Goal: Task Accomplishment & Management: Complete application form

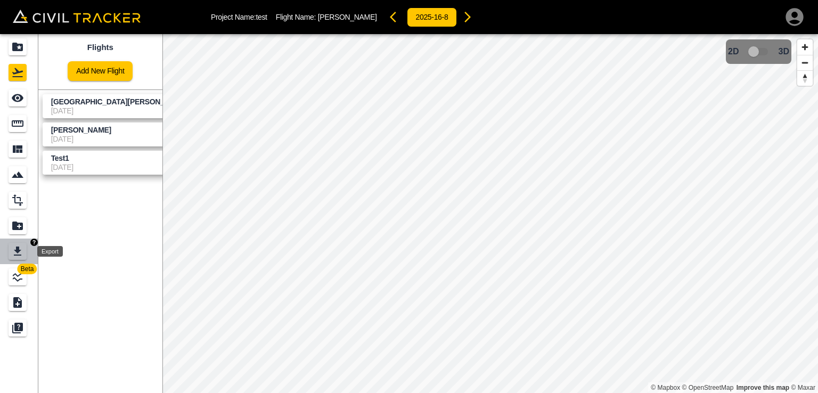
click at [14, 250] on icon "Export" at bounding box center [17, 251] width 13 height 13
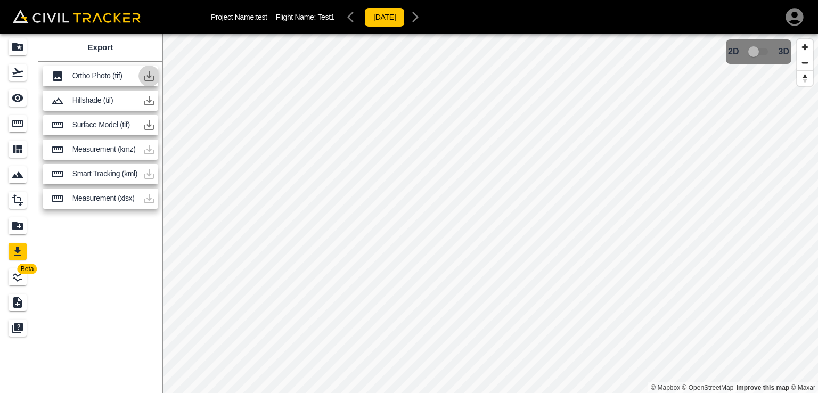
click at [141, 72] on button "button" at bounding box center [148, 75] width 21 height 21
click at [108, 79] on p "Ortho Photo (tif)" at bounding box center [105, 75] width 66 height 9
click at [22, 52] on icon "Projects" at bounding box center [17, 46] width 13 height 13
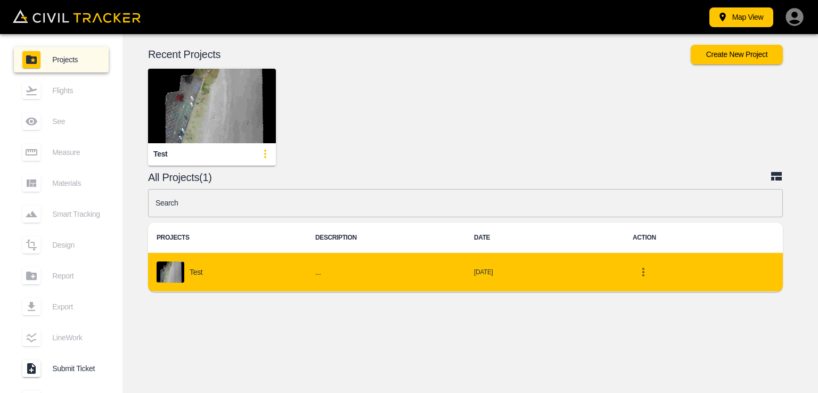
click at [222, 263] on div "test" at bounding box center [228, 271] width 142 height 21
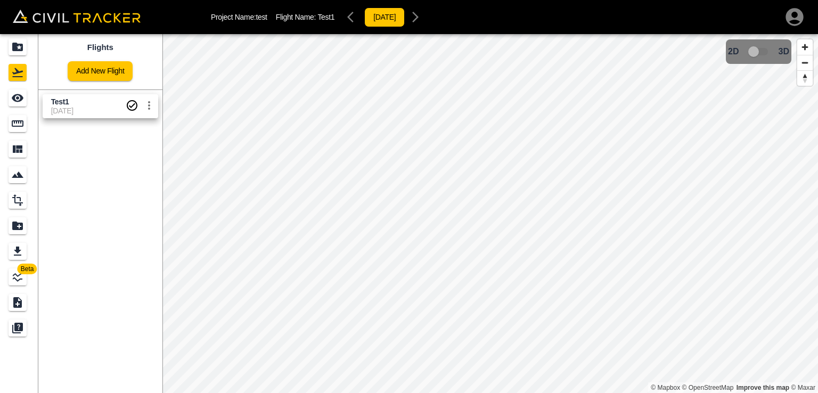
click at [301, 17] on p "Flight Name: Test1" at bounding box center [305, 17] width 59 height 9
click at [264, 20] on p "Project Name: test" at bounding box center [239, 17] width 56 height 9
click at [18, 75] on icon "Flights" at bounding box center [17, 72] width 13 height 13
click at [21, 43] on icon "Projects" at bounding box center [17, 46] width 13 height 13
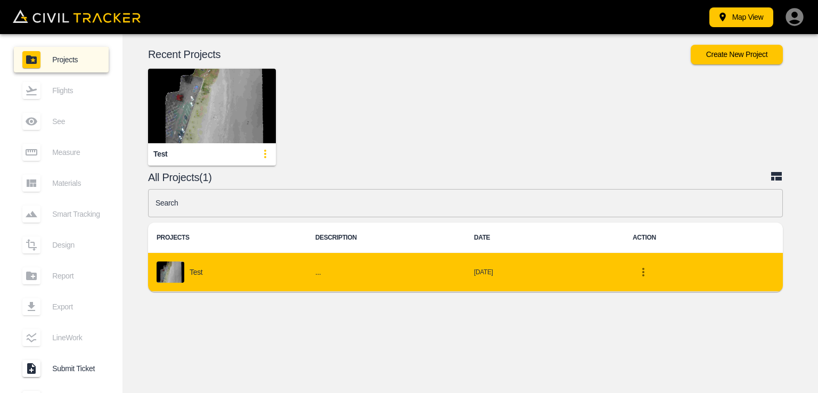
click at [239, 267] on div "test" at bounding box center [228, 271] width 142 height 21
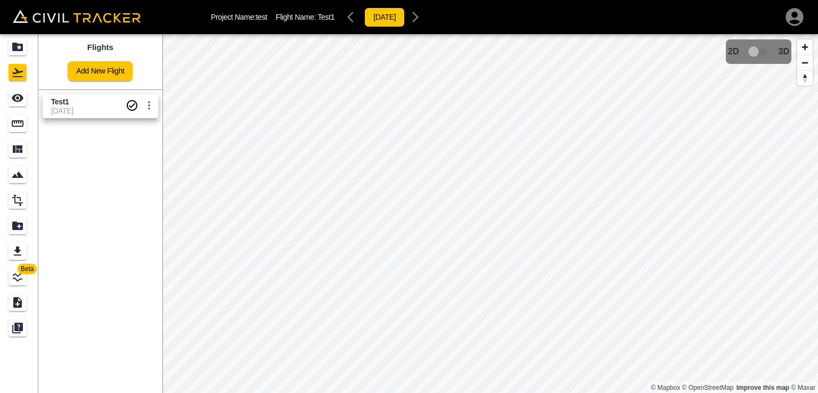
click at [322, 27] on div "Project Name: test Flight Name: Test1 2023-12-12" at bounding box center [318, 16] width 215 height 21
click at [322, 18] on span "Test1" at bounding box center [325, 17] width 17 height 9
click at [239, 17] on p "Project Name: test" at bounding box center [239, 17] width 56 height 9
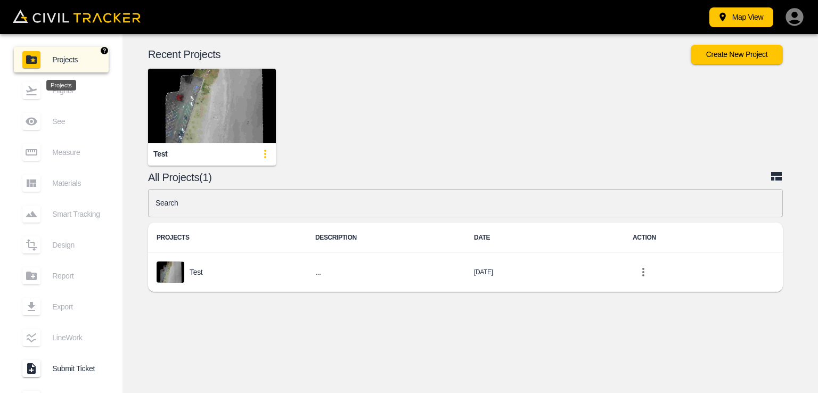
click at [45, 56] on div "Projects" at bounding box center [37, 59] width 30 height 17
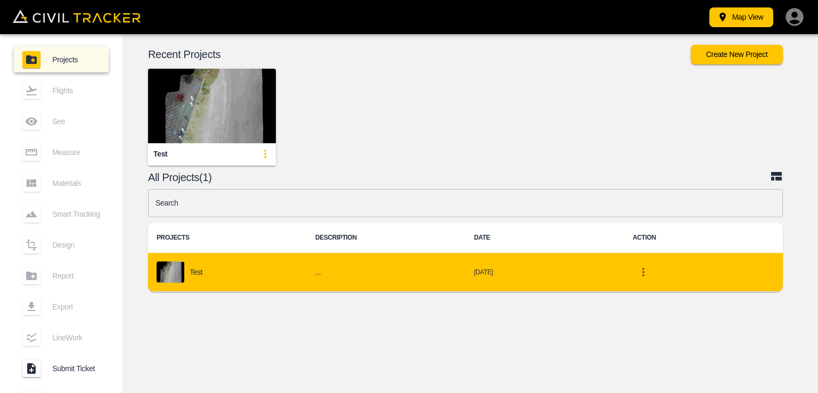
click at [452, 281] on td "..." at bounding box center [386, 272] width 159 height 39
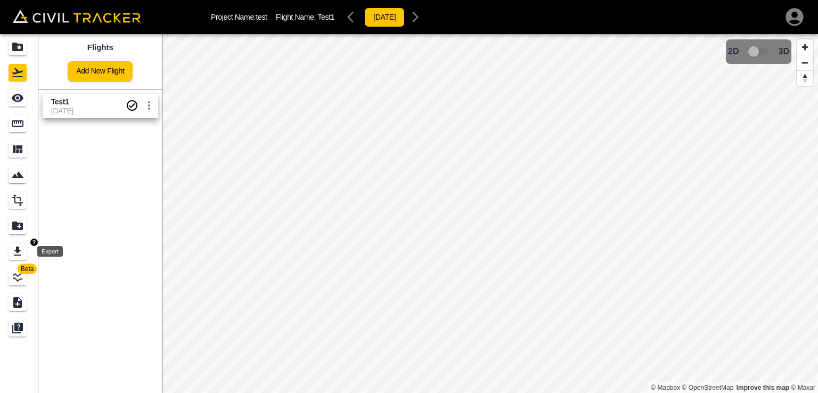
click at [9, 252] on div "Export" at bounding box center [18, 251] width 18 height 17
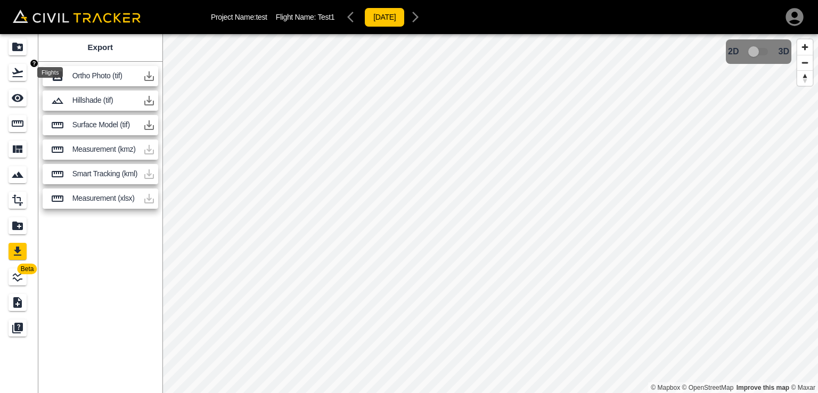
click at [20, 76] on icon "Flights" at bounding box center [17, 72] width 13 height 13
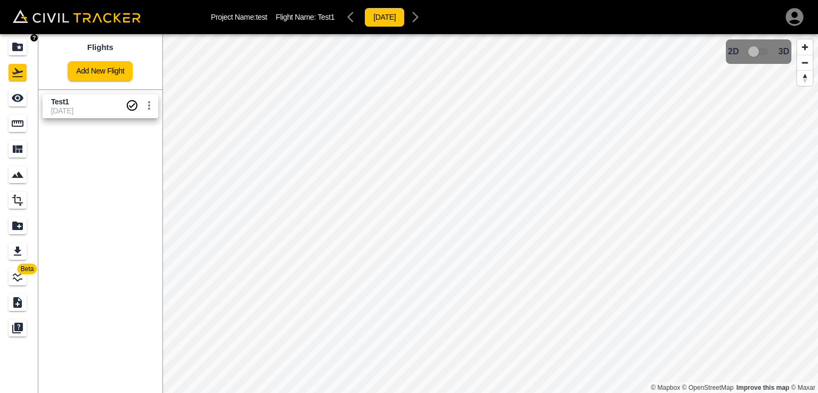
click at [8, 35] on link at bounding box center [19, 47] width 38 height 26
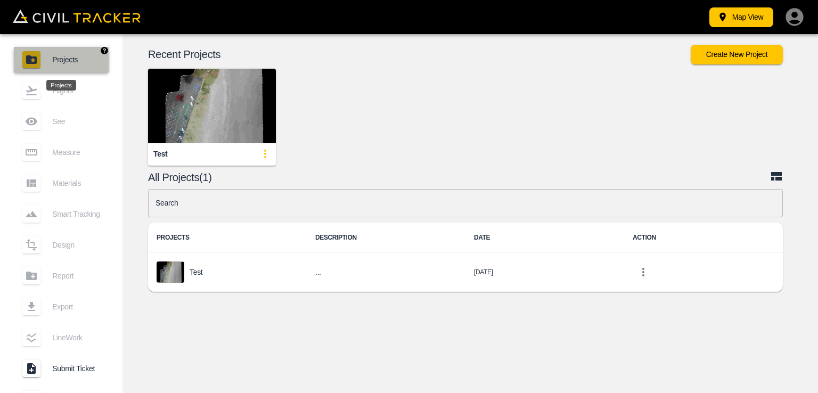
click at [48, 69] on link "Projects" at bounding box center [61, 60] width 95 height 26
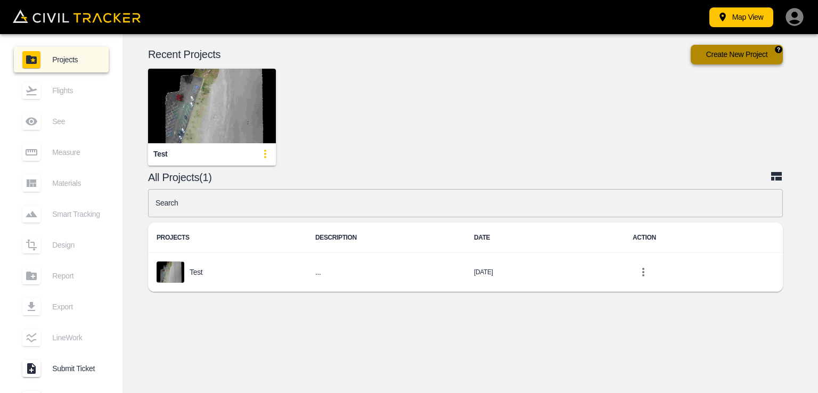
click at [720, 55] on button "Create New Project" at bounding box center [737, 55] width 92 height 20
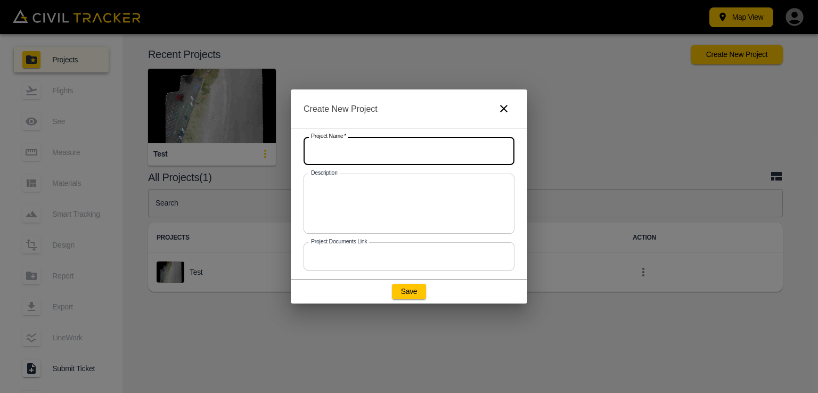
click at [426, 158] on input "text" at bounding box center [409, 151] width 211 height 28
type input "Penang"
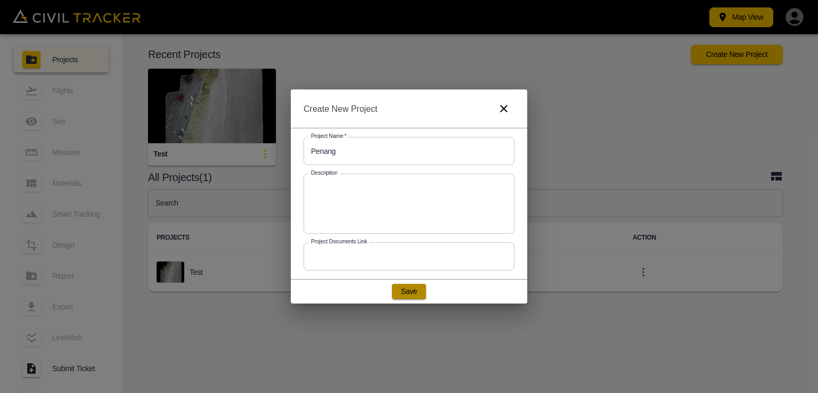
click at [421, 292] on button "Save" at bounding box center [409, 291] width 34 height 15
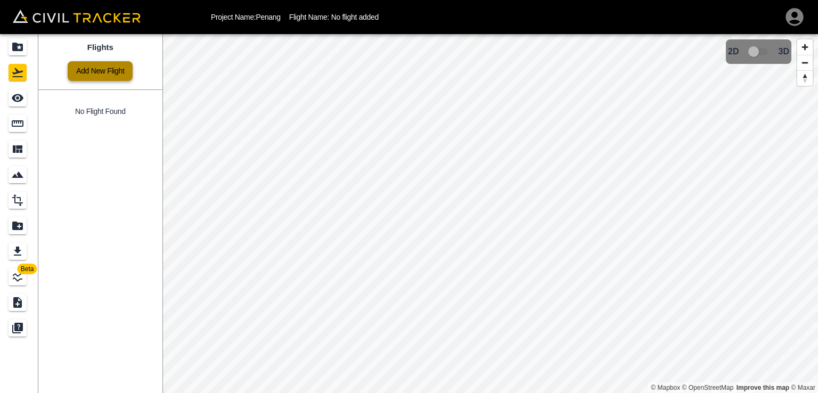
click at [106, 79] on link "Add New Flight" at bounding box center [100, 71] width 65 height 20
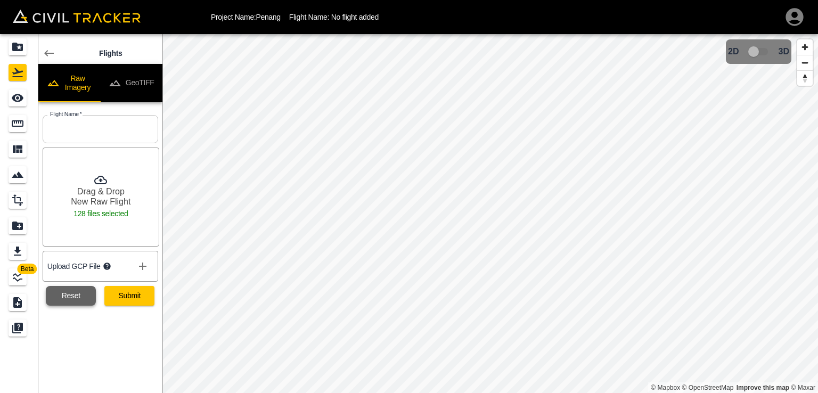
click at [89, 297] on button "Reset" at bounding box center [71, 296] width 50 height 20
click at [67, 290] on button "Reset" at bounding box center [71, 296] width 50 height 20
click at [77, 298] on button "Reset" at bounding box center [71, 296] width 50 height 20
click at [46, 47] on icon at bounding box center [49, 53] width 13 height 13
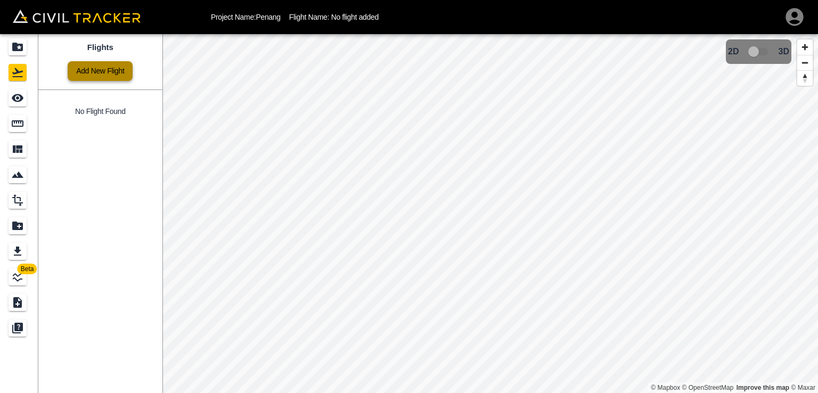
click at [125, 73] on link "Add New Flight" at bounding box center [100, 71] width 65 height 20
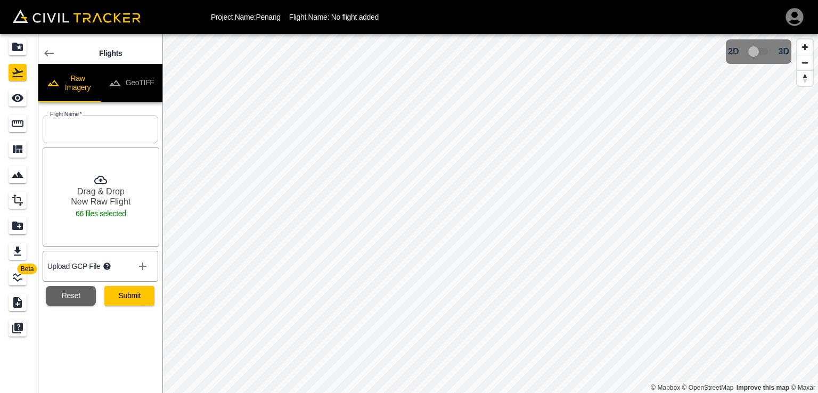
click at [79, 135] on input "text" at bounding box center [101, 129] width 116 height 28
type input "teluk [PERSON_NAME] 1"
click at [127, 296] on button "Submit" at bounding box center [129, 296] width 50 height 20
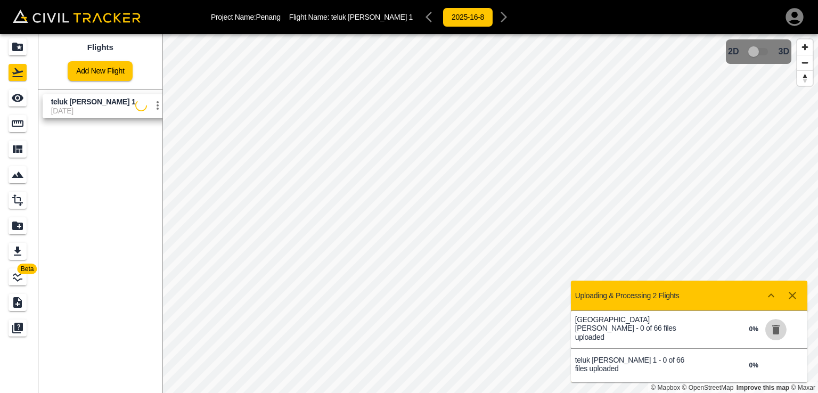
click at [776, 334] on icon "button" at bounding box center [775, 330] width 7 height 10
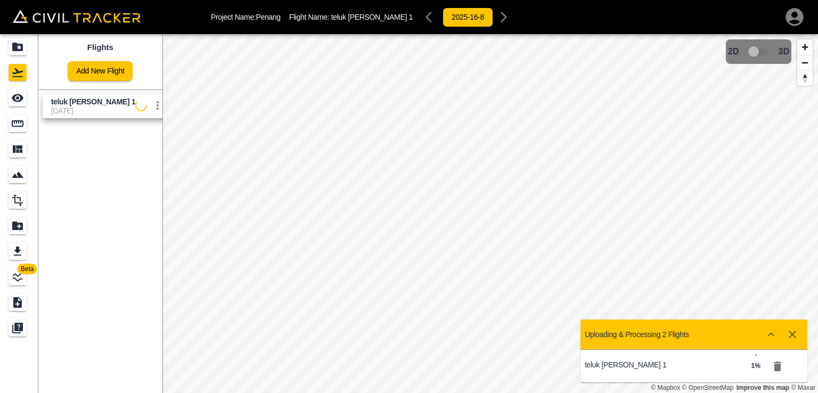
click at [779, 367] on icon "button" at bounding box center [777, 367] width 7 height 10
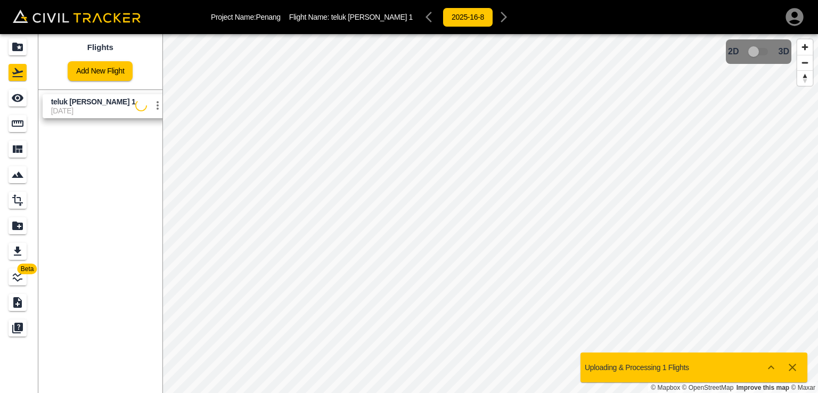
click at [794, 371] on icon "button" at bounding box center [792, 367] width 13 height 13
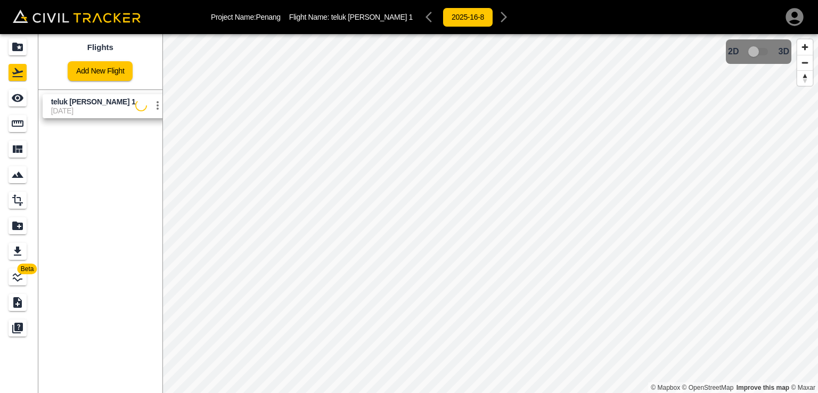
click at [151, 109] on icon "settings" at bounding box center [157, 105] width 13 height 13
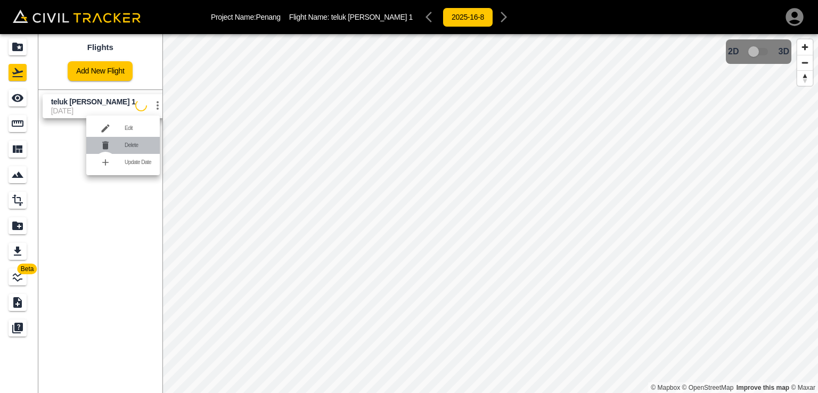
click at [138, 143] on h6 "Delete" at bounding box center [138, 145] width 27 height 6
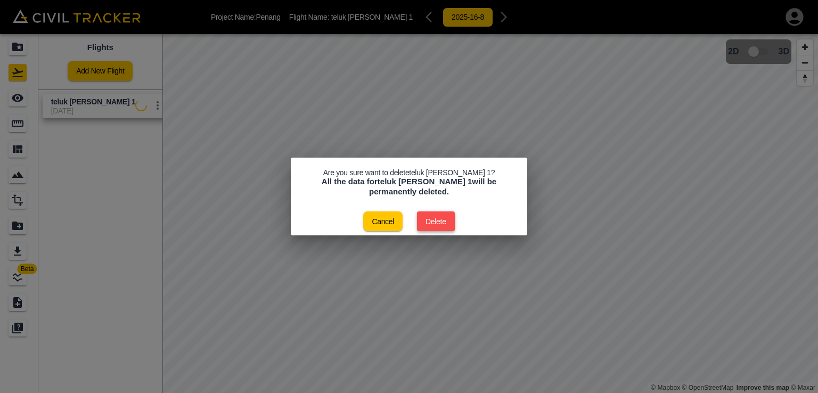
click at [438, 224] on button "Delete" at bounding box center [436, 221] width 38 height 20
click at [440, 224] on button "Delete" at bounding box center [436, 221] width 38 height 20
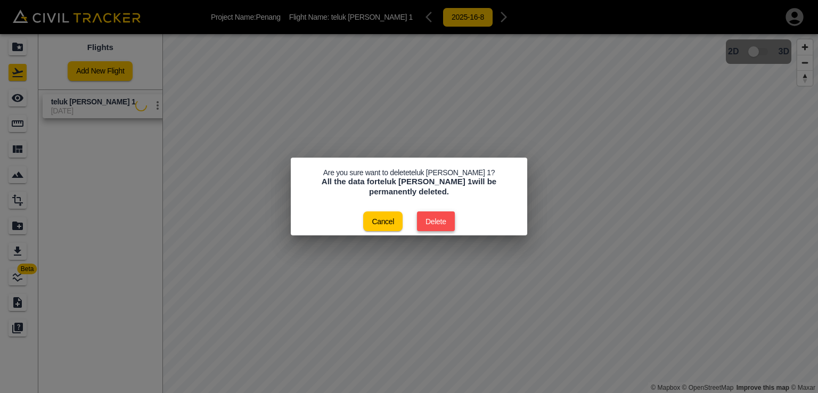
click at [433, 223] on button "Delete" at bounding box center [436, 221] width 38 height 20
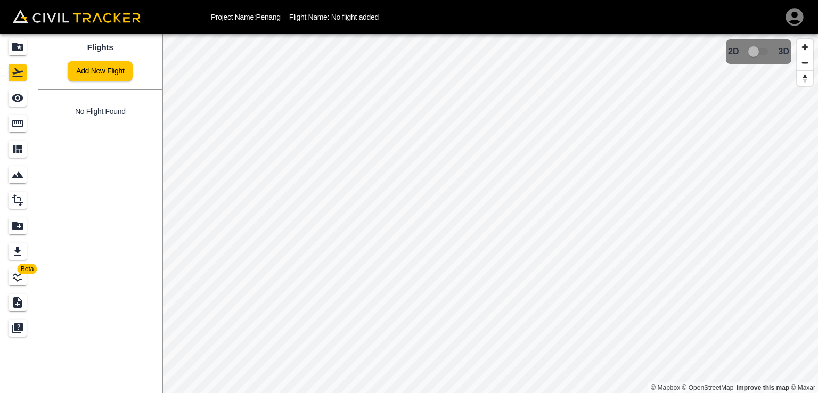
click at [720, 392] on html "Project Name: Penang Flight Name: No flight added Beta Flights Add New Flight N…" at bounding box center [409, 196] width 818 height 393
